Goal: Check status: Check status

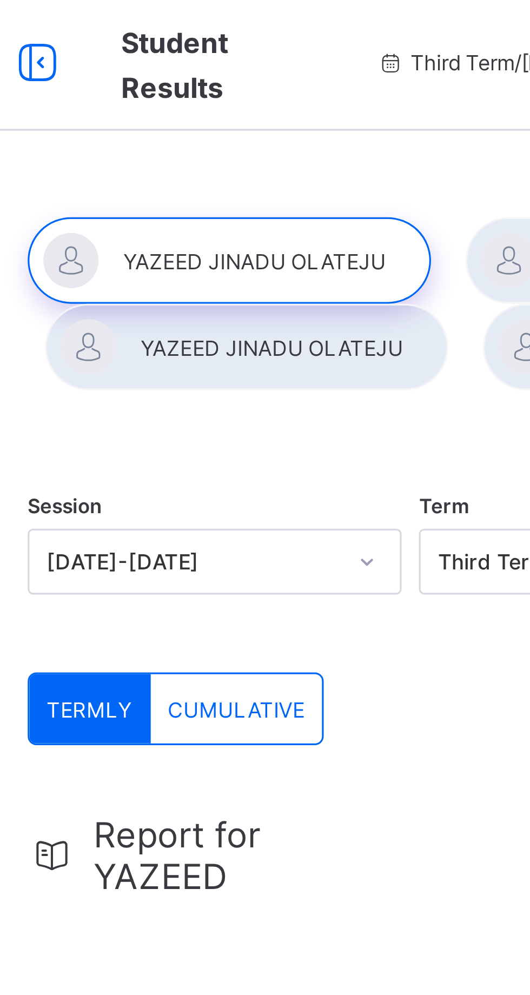
click at [193, 88] on div at bounding box center [212, 83] width 126 height 27
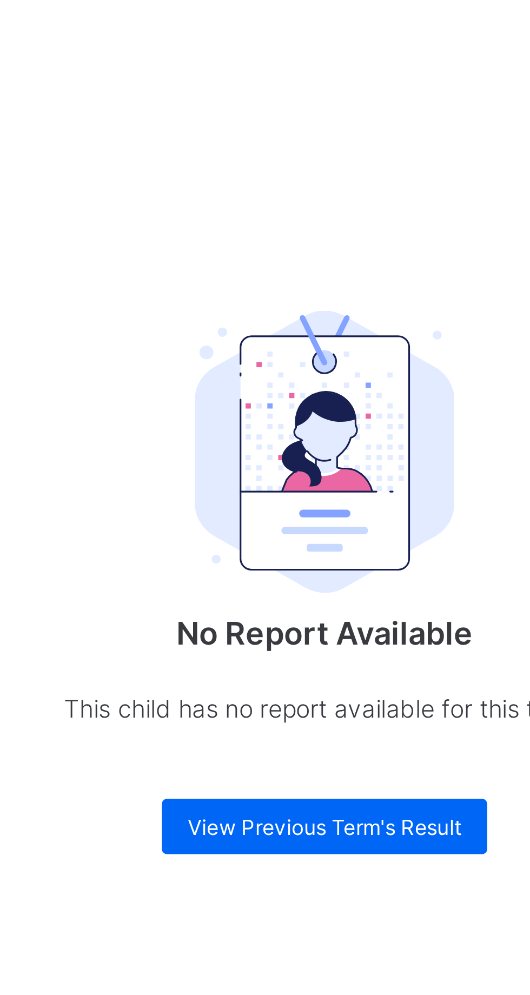
click at [311, 509] on span "View Previous Term's Result" at bounding box center [329, 513] width 85 height 8
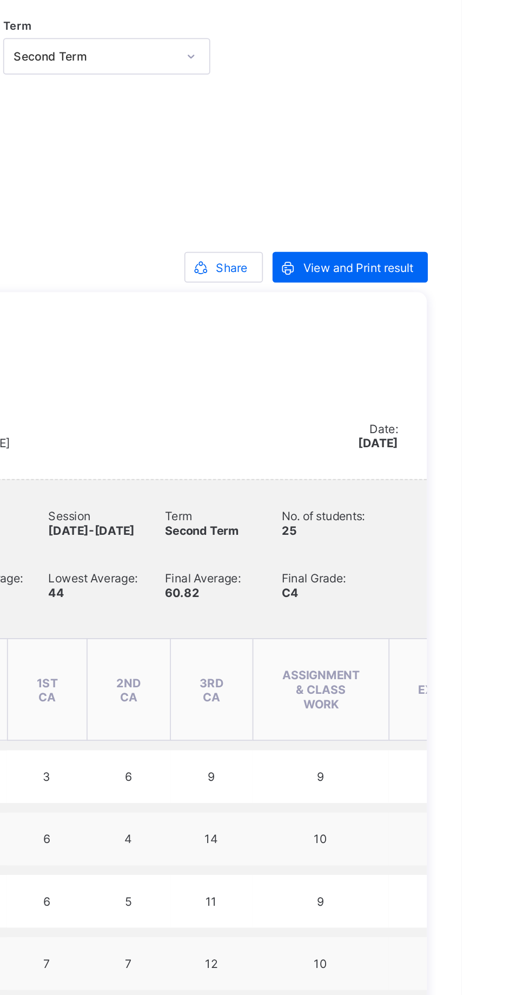
click at [449, 293] on span "View and Print result" at bounding box center [472, 297] width 62 height 8
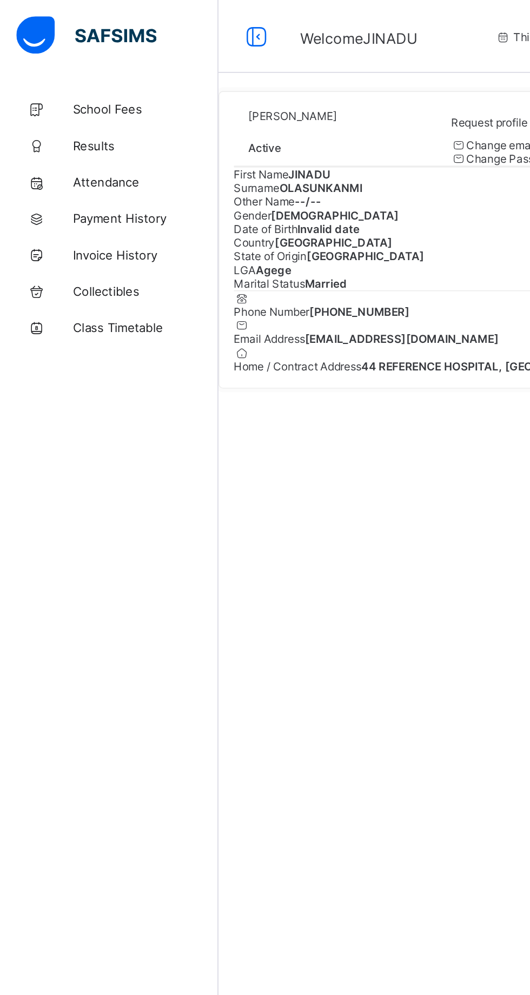
click at [66, 88] on span "Results" at bounding box center [86, 86] width 87 height 9
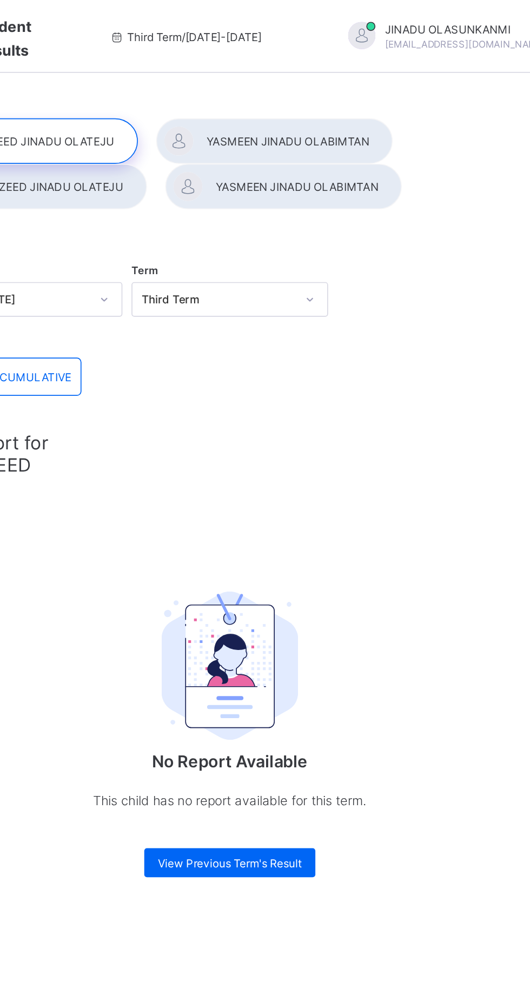
click at [357, 84] on div at bounding box center [356, 83] width 141 height 27
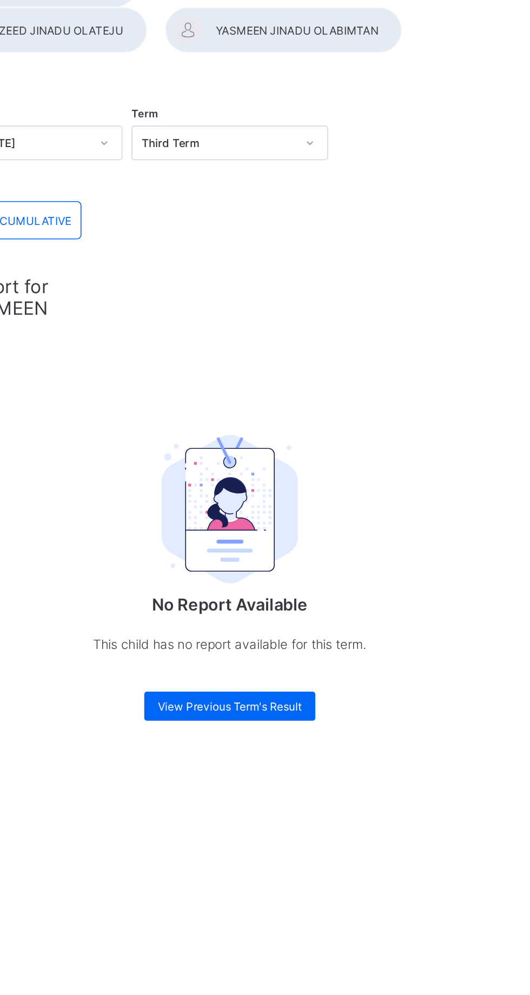
click at [348, 514] on span "View Previous Term's Result" at bounding box center [329, 513] width 85 height 8
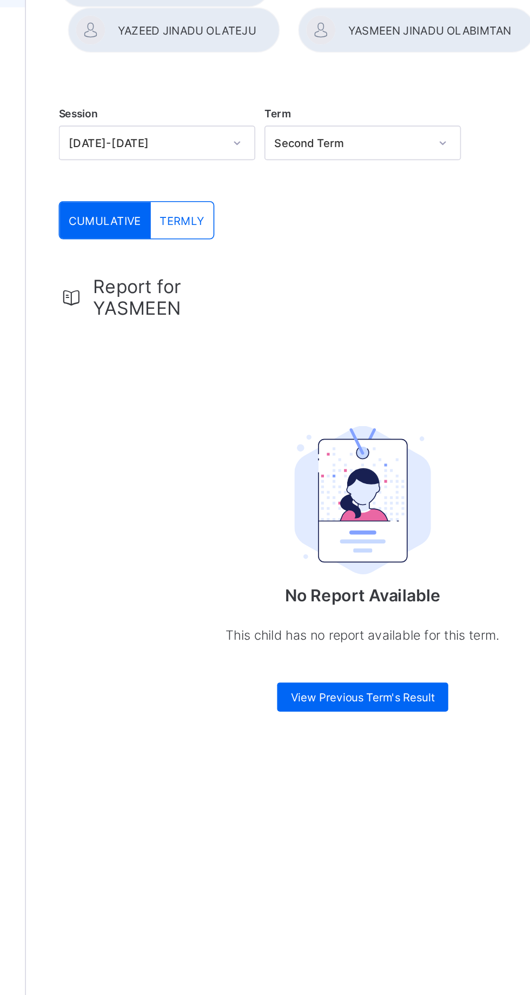
click at [348, 508] on span "View Previous Term's Result" at bounding box center [329, 507] width 85 height 8
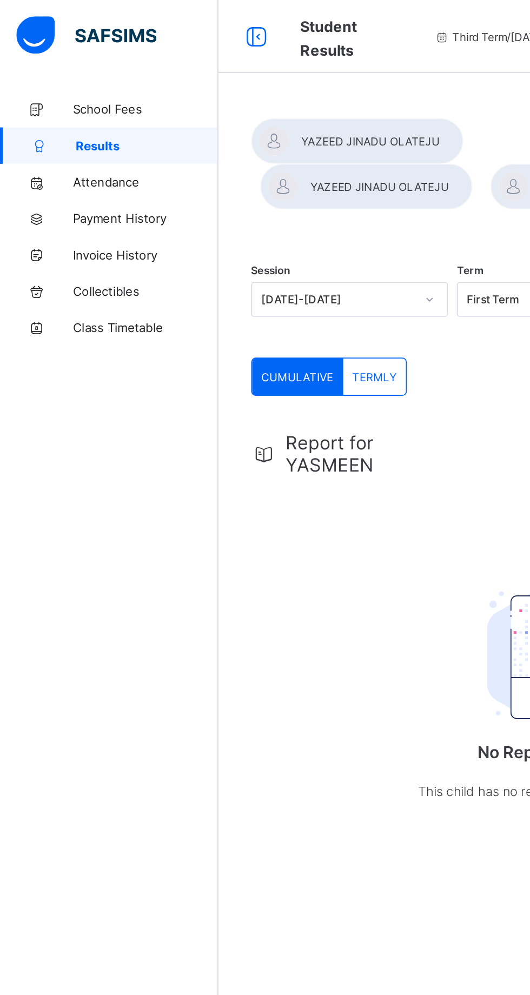
click at [177, 224] on span "CUMULATIVE" at bounding box center [176, 224] width 43 height 8
click at [255, 430] on div "No Report Available This child has no report available for this term." at bounding box center [330, 407] width 216 height 183
click at [175, 224] on span "CUMULATIVE" at bounding box center [176, 224] width 43 height 8
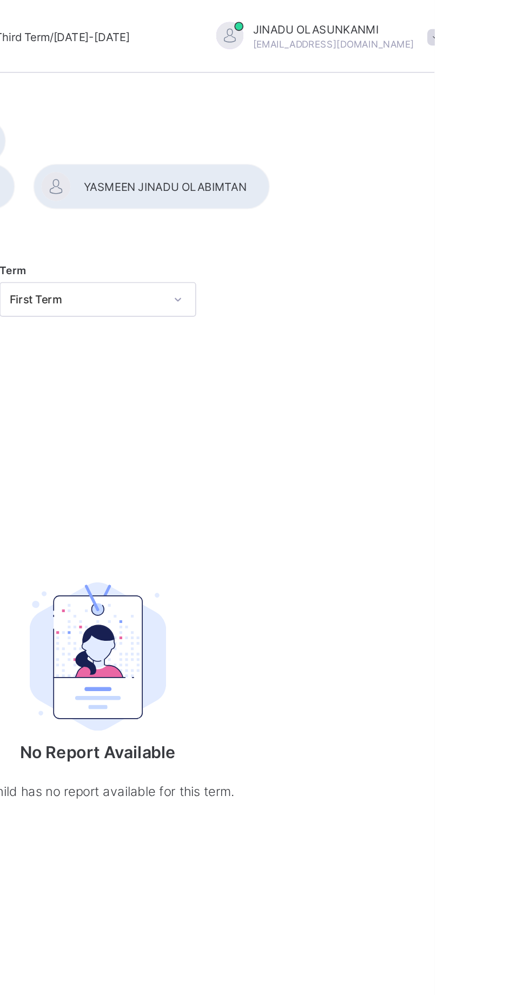
click at [369, 115] on div at bounding box center [361, 110] width 141 height 27
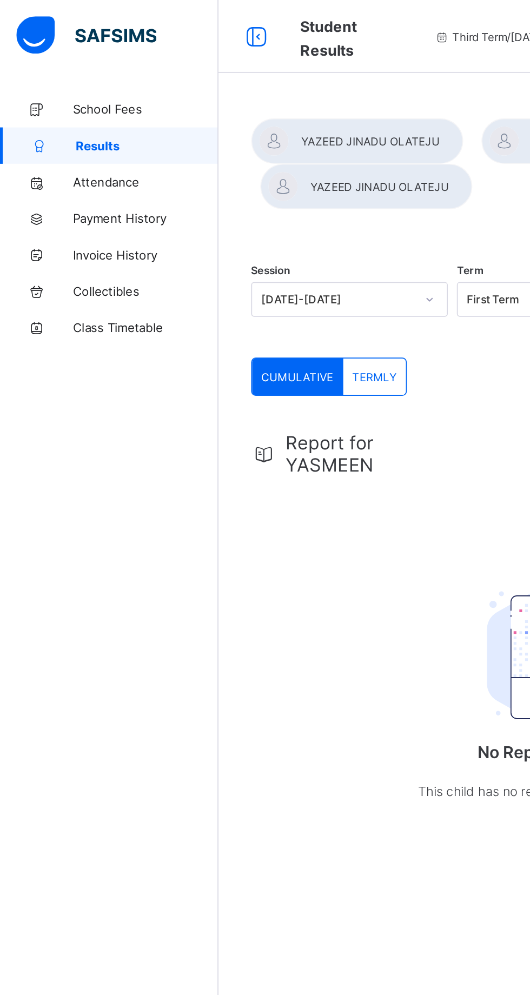
click at [225, 223] on span "TERMLY" at bounding box center [222, 224] width 26 height 8
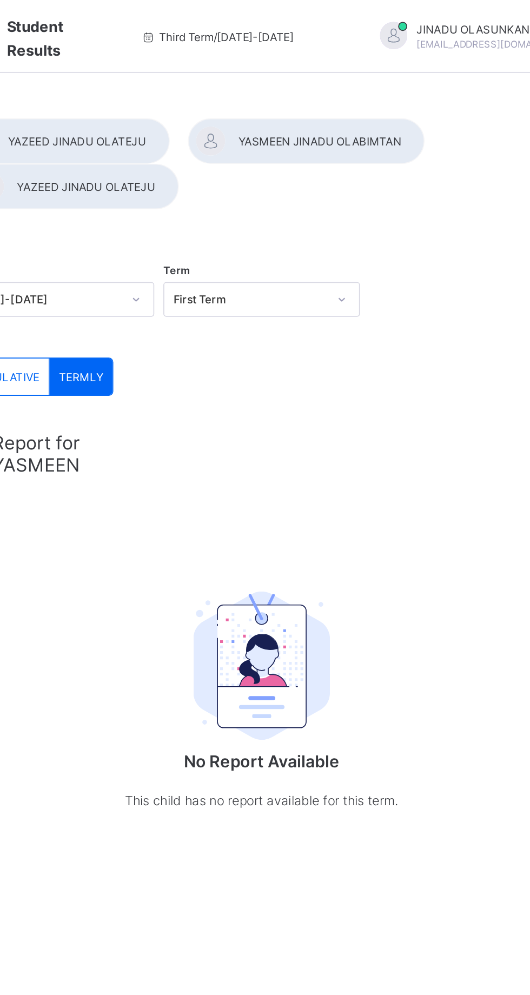
click at [336, 422] on img at bounding box center [329, 395] width 81 height 89
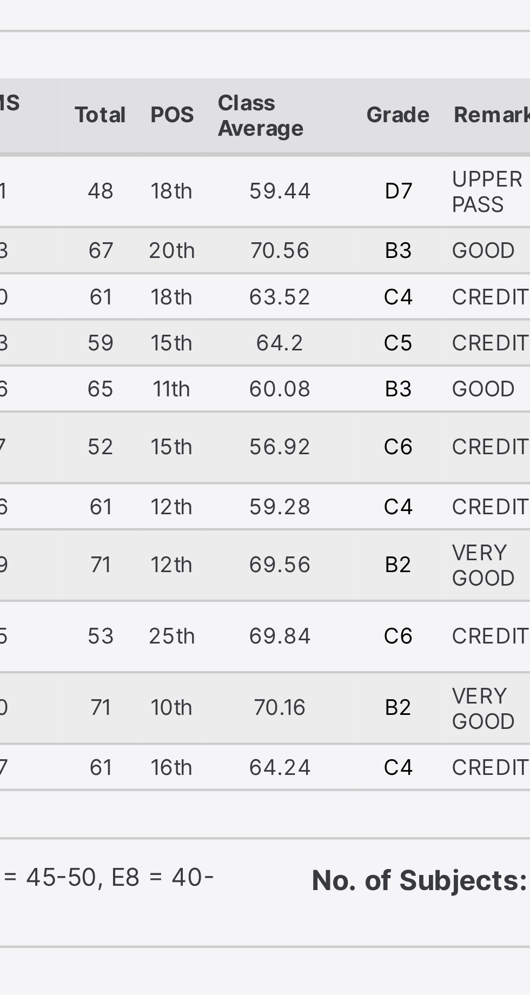
click at [384, 390] on div "Subjects 1ST CA (10) 2ND CA (10) 3RD CA (20) ASSIGNMENT & CLASS WORK (10) EXAMS…" at bounding box center [265, 301] width 407 height 189
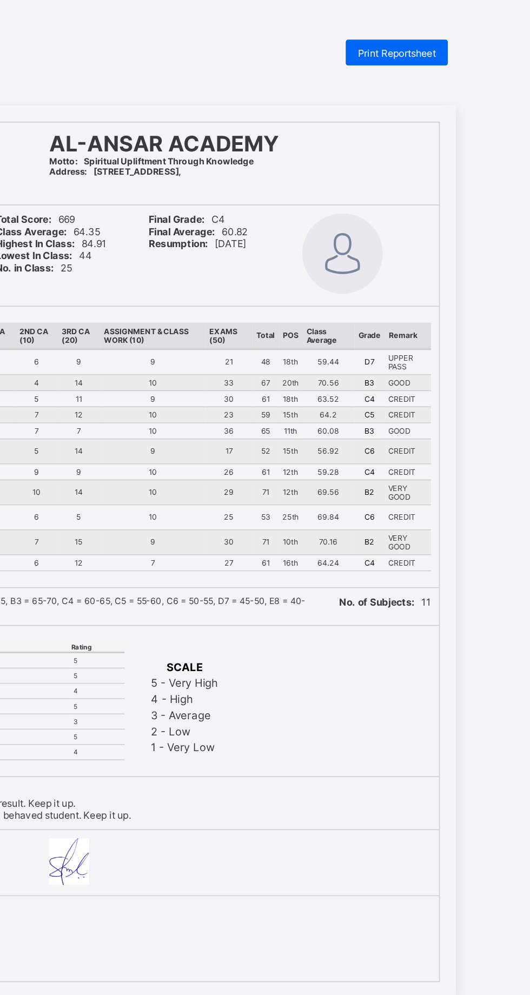
click at [444, 34] on span "Print Reportsheet" at bounding box center [440, 36] width 52 height 8
